Goal: Navigation & Orientation: Find specific page/section

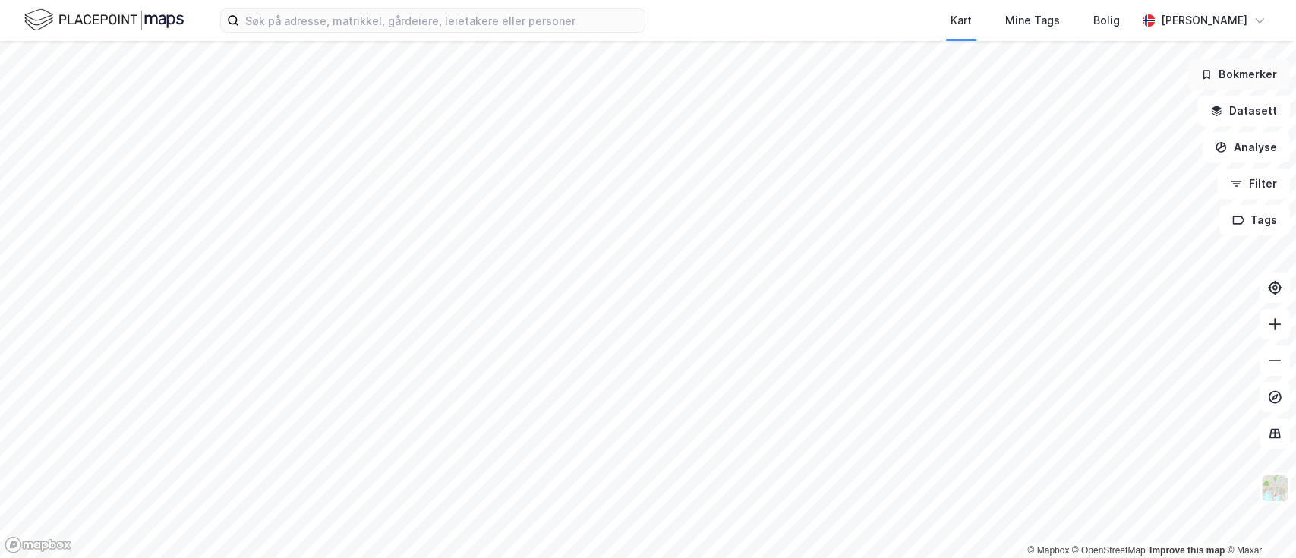
click at [1239, 74] on button "Bokmerker" at bounding box center [1238, 74] width 102 height 30
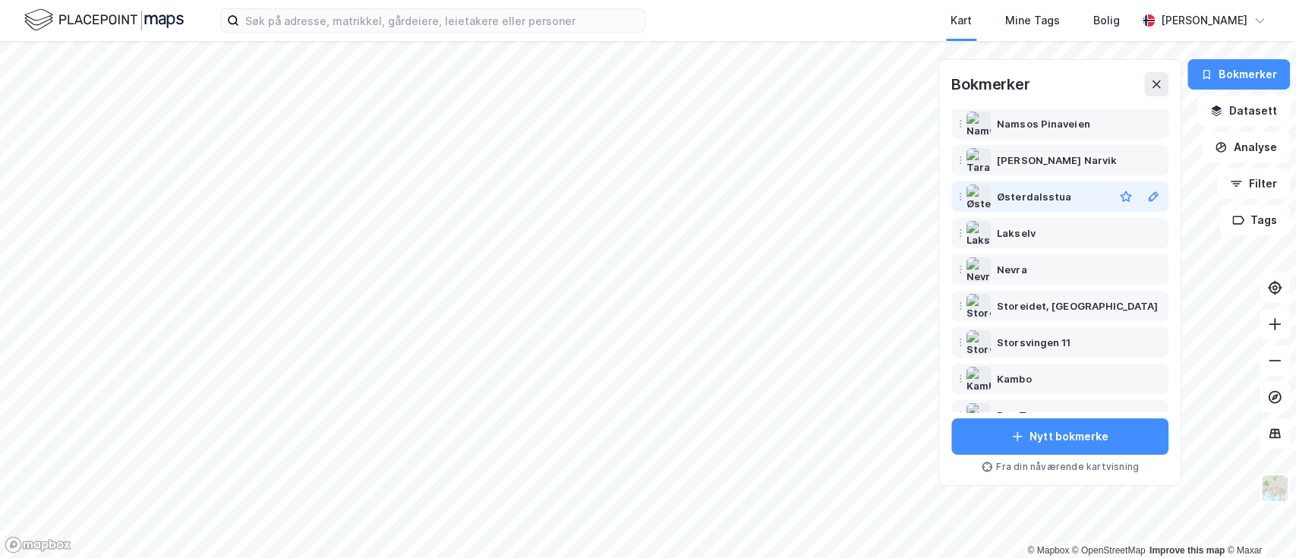
click at [1040, 185] on div "Østerdalsstua" at bounding box center [1059, 196] width 211 height 24
